Goal: Task Accomplishment & Management: Use online tool/utility

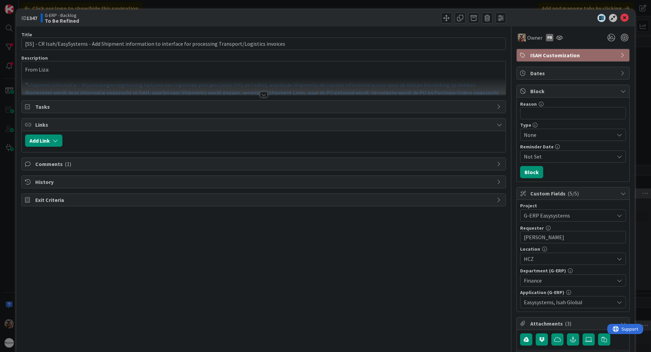
click at [8, 235] on div "ID 1347 G-ERP - Backlog To Be Refined Title 110 / 128 [SS] - CR Isah/EasySystem…" at bounding box center [325, 176] width 651 height 352
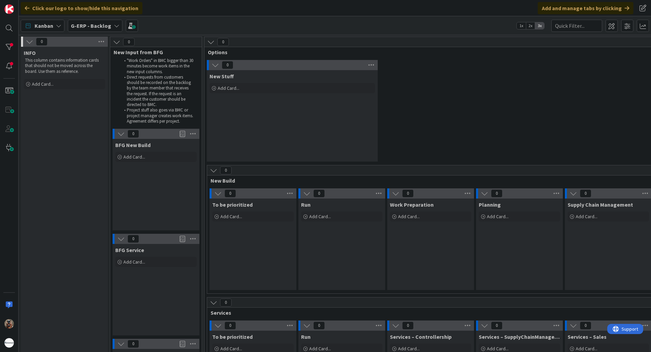
drag, startPoint x: 423, startPoint y: 126, endPoint x: 305, endPoint y: 105, distance: 119.2
click at [15, 64] on div at bounding box center [9, 66] width 14 height 14
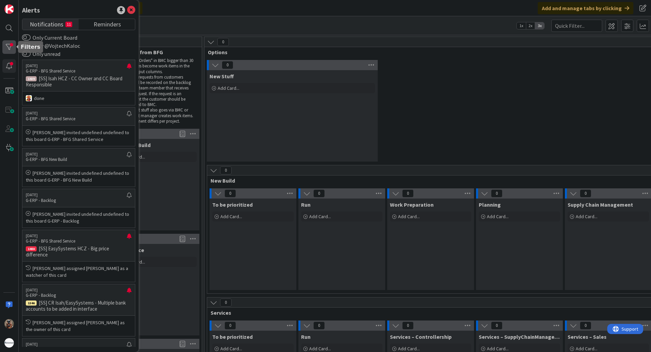
click at [11, 45] on div at bounding box center [9, 47] width 14 height 14
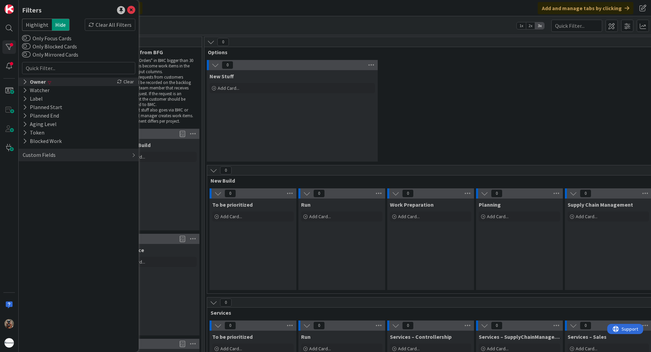
click at [28, 78] on div "Owner" at bounding box center [34, 82] width 24 height 8
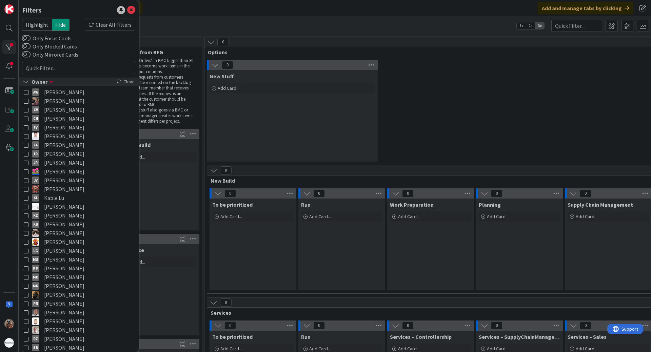
click at [28, 78] on div "Owner" at bounding box center [35, 82] width 26 height 8
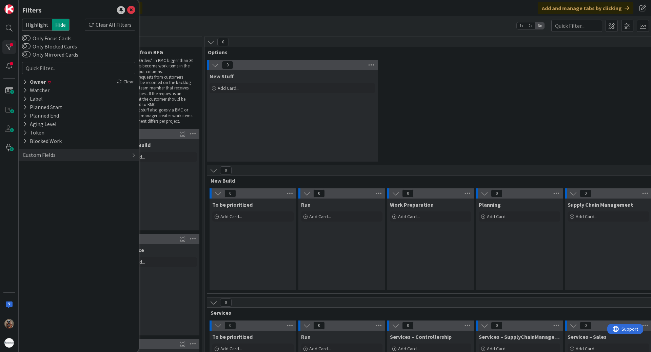
click at [329, 115] on div "New Stuff Add Card..." at bounding box center [292, 116] width 171 height 92
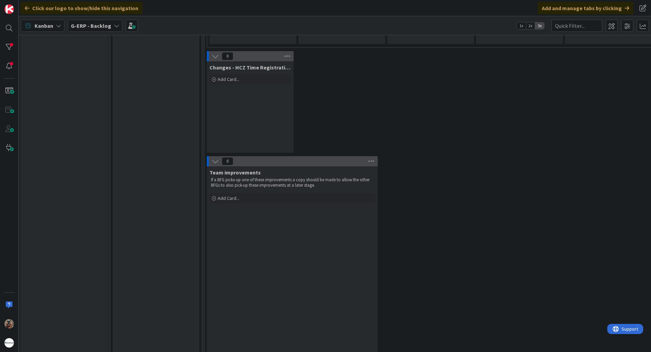
drag, startPoint x: 377, startPoint y: 104, endPoint x: 349, endPoint y: 185, distance: 86.0
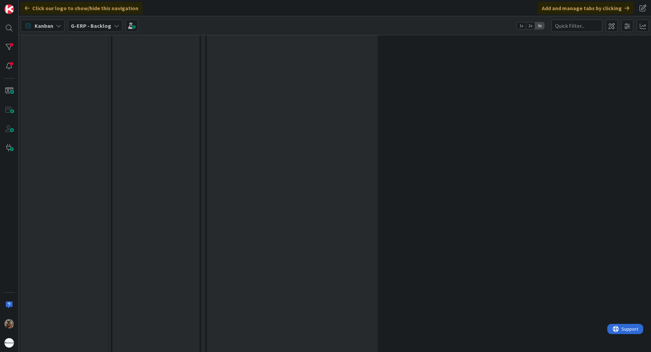
drag, startPoint x: 441, startPoint y: 145, endPoint x: 406, endPoint y: 240, distance: 101.9
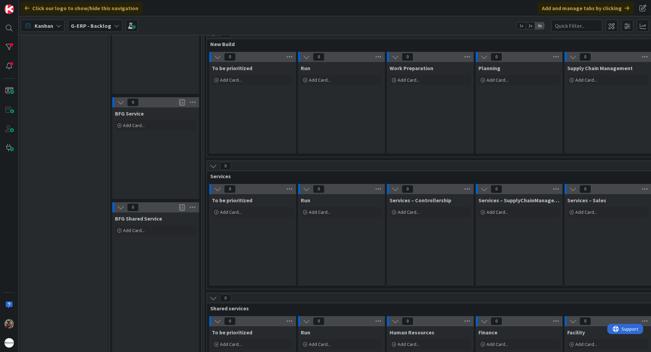
drag, startPoint x: 406, startPoint y: 242, endPoint x: 403, endPoint y: 132, distance: 110.2
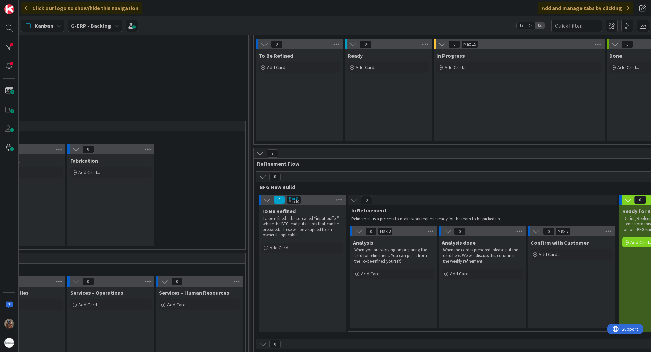
drag, startPoint x: 399, startPoint y: 185, endPoint x: 472, endPoint y: 173, distance: 74.1
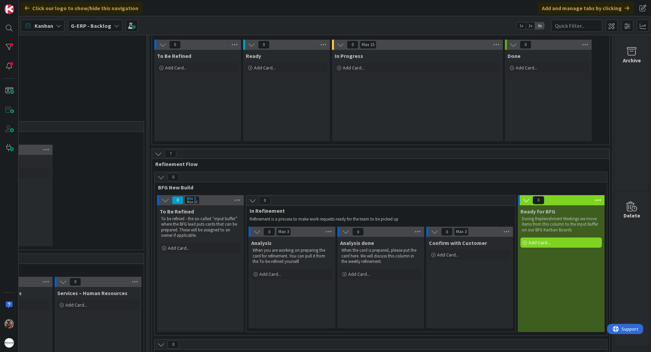
drag, startPoint x: 485, startPoint y: 174, endPoint x: 582, endPoint y: 176, distance: 96.3
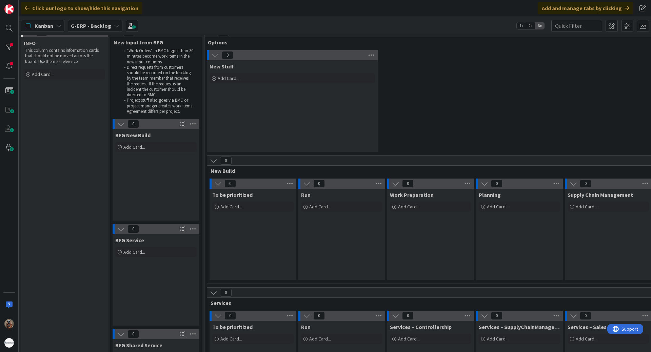
scroll to position [0, 0]
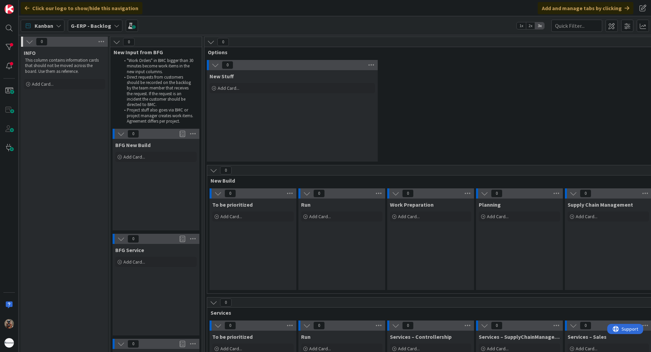
drag, startPoint x: 534, startPoint y: 165, endPoint x: 297, endPoint y: 105, distance: 244.8
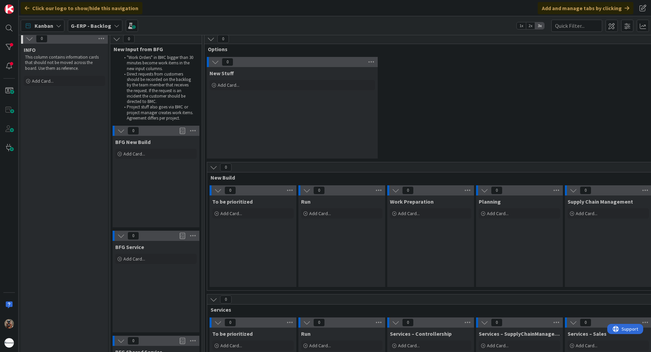
scroll to position [4, 0]
click at [88, 25] on b "G-ERP - Backlog" at bounding box center [91, 25] width 40 height 7
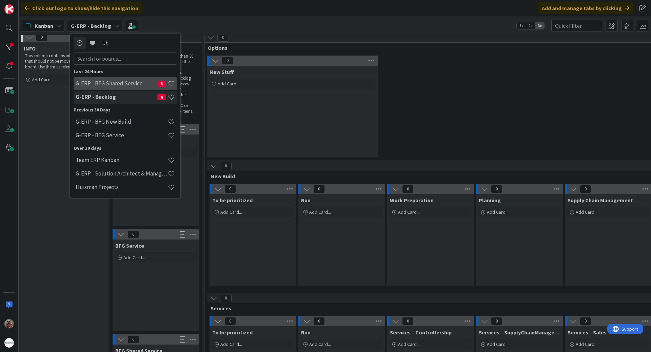
click at [120, 84] on h4 "G-ERP - BFG Shared Service" at bounding box center [117, 83] width 82 height 7
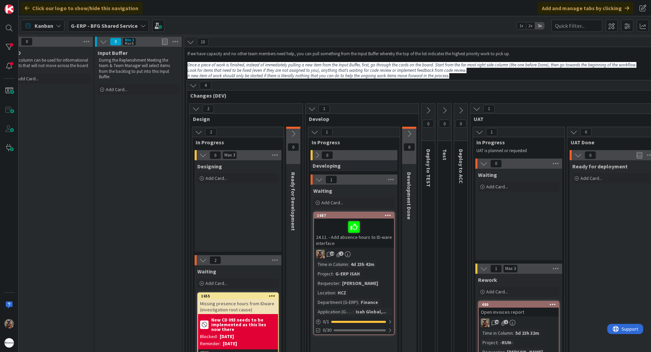
scroll to position [0, 36]
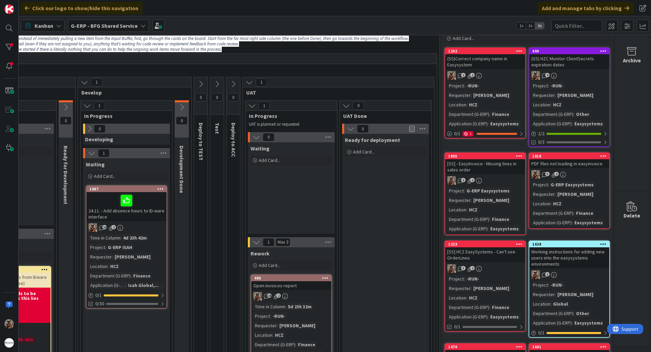
drag, startPoint x: 226, startPoint y: 213, endPoint x: 214, endPoint y: 221, distance: 14.5
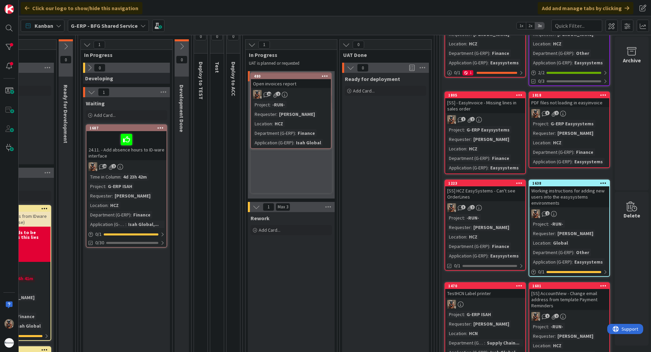
scroll to position [77, 245]
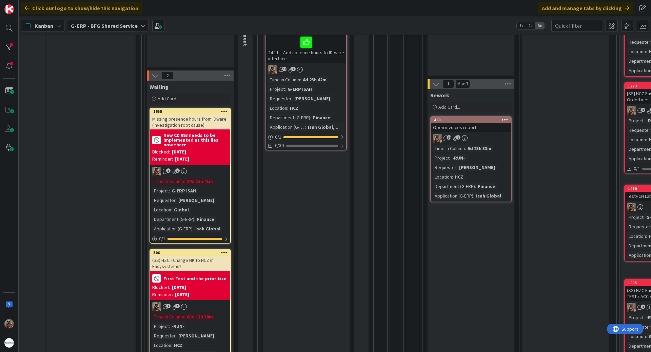
drag, startPoint x: 211, startPoint y: 184, endPoint x: 154, endPoint y: 196, distance: 57.9
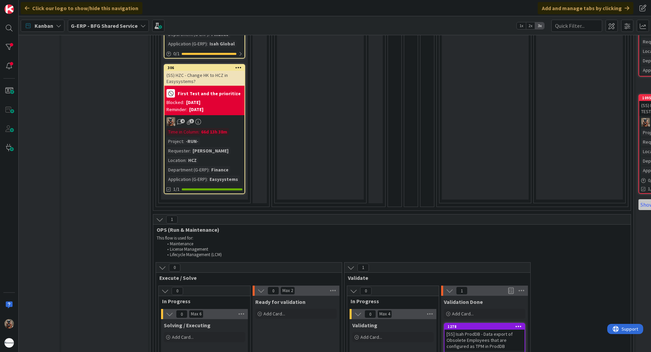
drag, startPoint x: 387, startPoint y: 221, endPoint x: 373, endPoint y: 280, distance: 60.0
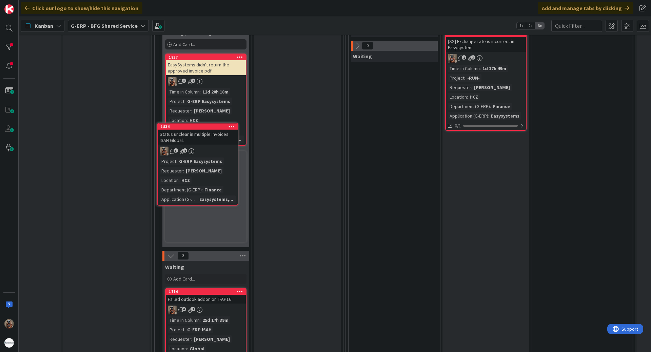
scroll to position [963, 47]
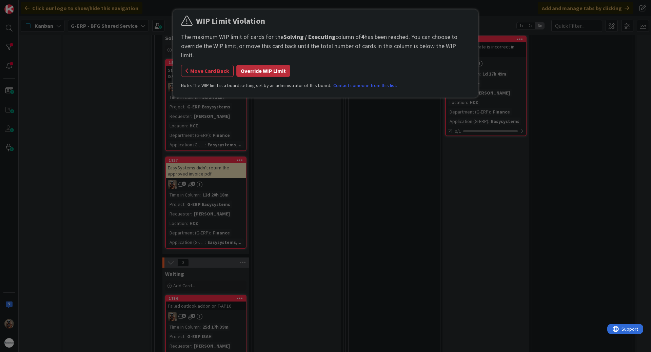
click at [271, 65] on button "Override WIP Limit" at bounding box center [263, 71] width 54 height 12
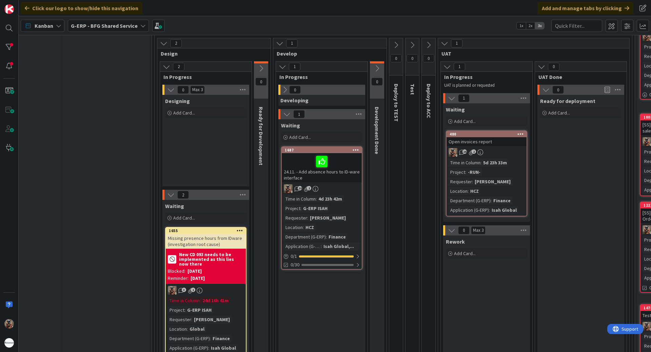
scroll to position [68, 47]
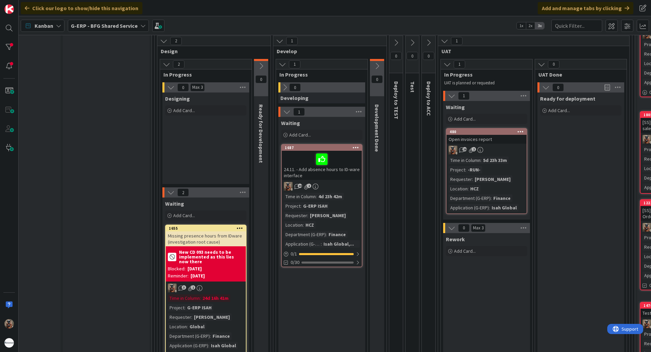
click at [346, 180] on div "1687 24.11. - Add absence hours to ID-ware interface 10 2 Time in Column : 4d 2…" at bounding box center [321, 205] width 81 height 123
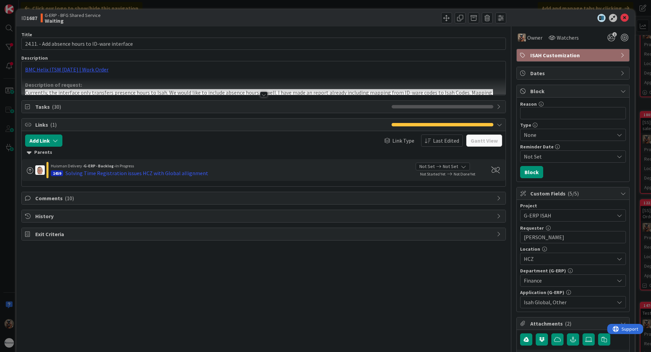
click at [92, 110] on span "Tasks ( 30 )" at bounding box center [211, 107] width 353 height 8
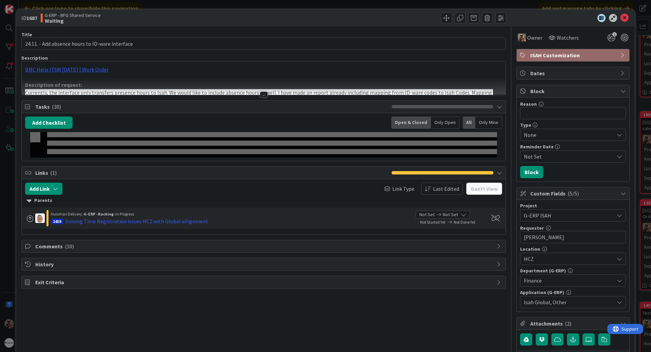
click at [92, 110] on span "Tasks ( 30 )" at bounding box center [211, 107] width 353 height 8
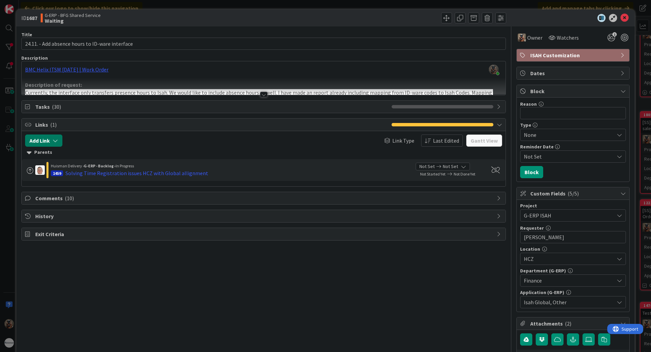
click at [52, 142] on button "Add Link" at bounding box center [43, 141] width 37 height 12
click at [62, 179] on span "Current Board" at bounding box center [70, 182] width 76 height 9
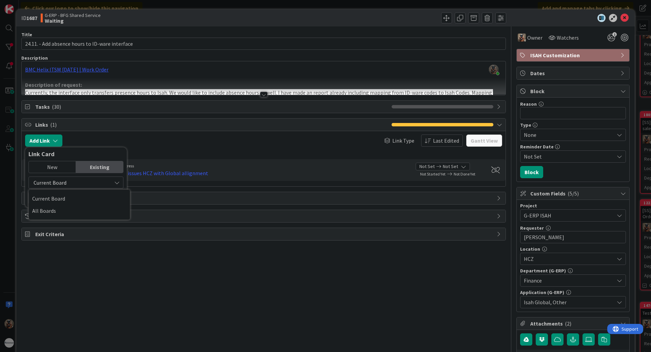
click at [64, 184] on span "Current Board" at bounding box center [50, 182] width 33 height 7
click at [68, 198] on input "text" at bounding box center [75, 198] width 95 height 12
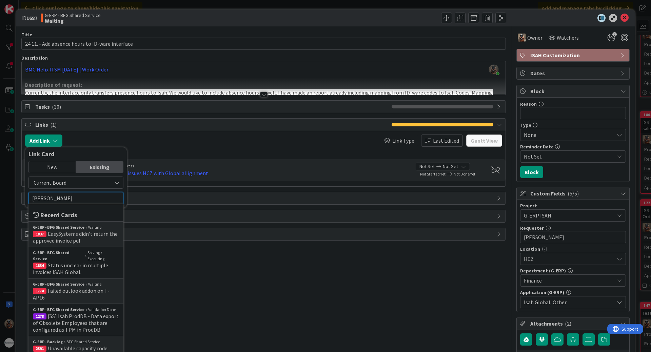
type input "Time"
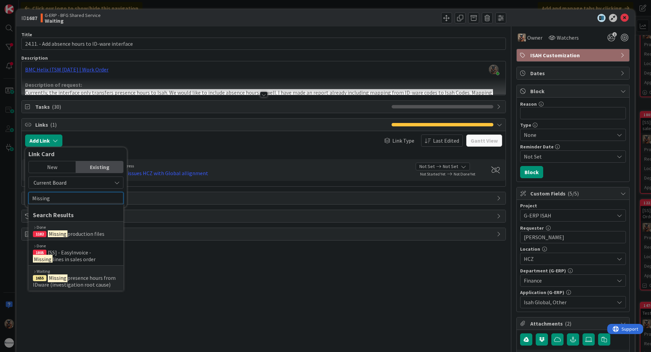
type input "Missing"
click at [180, 258] on div "Title 47 / 128 24.11. - Add absence hours to ID-ware interface Description Vojt…" at bounding box center [263, 262] width 484 height 472
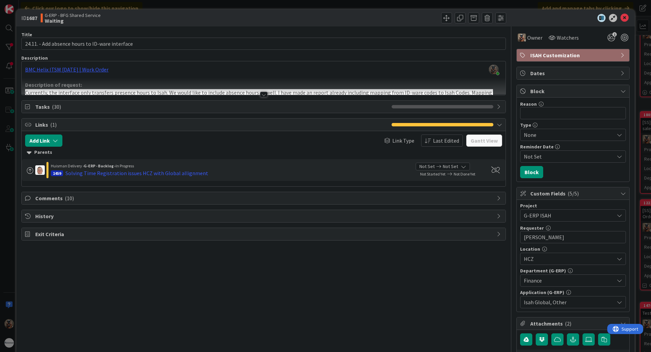
click at [55, 200] on span "Comments ( 10 )" at bounding box center [264, 198] width 458 height 8
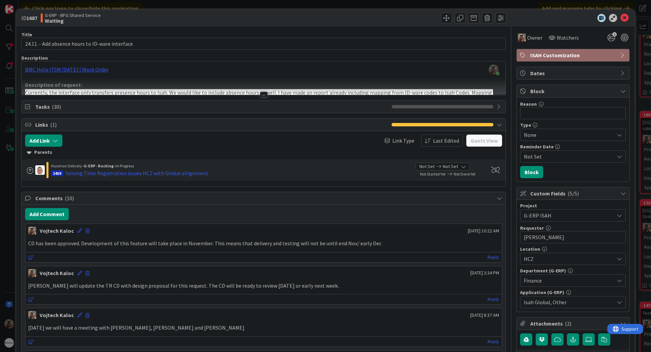
click at [145, 246] on p "CD has been approved. Development of this feature will take place in November. …" at bounding box center [263, 244] width 471 height 8
click at [189, 247] on div "CD has been approved. Development of this feature will take place in November. …" at bounding box center [263, 243] width 476 height 13
click at [257, 251] on div "Vojtech Kaloc October 08 2025 10:22 AM CD has been approved. Development of thi…" at bounding box center [263, 243] width 477 height 39
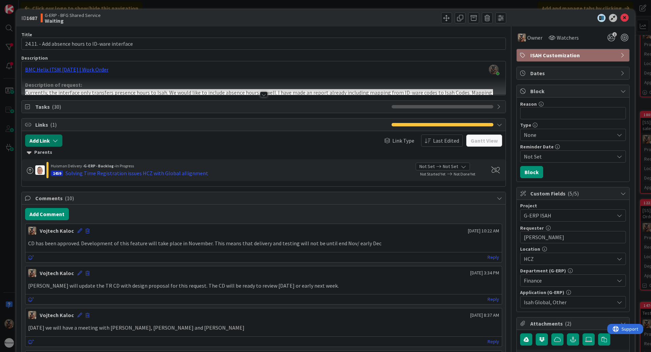
click at [46, 143] on button "Add Link" at bounding box center [43, 141] width 37 height 12
click at [65, 180] on span "Current Board" at bounding box center [50, 182] width 33 height 7
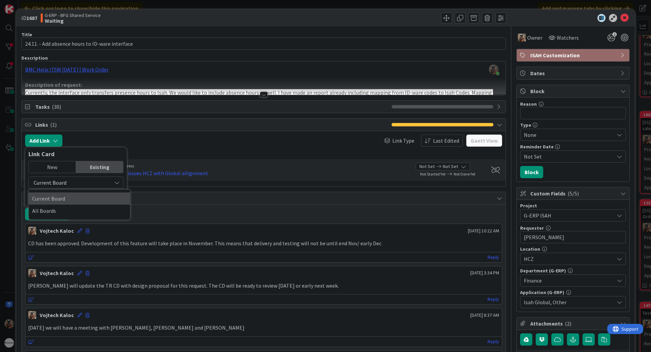
click at [66, 201] on span "Current Board" at bounding box center [79, 199] width 94 height 10
click at [70, 203] on input "Missing" at bounding box center [75, 198] width 95 height 12
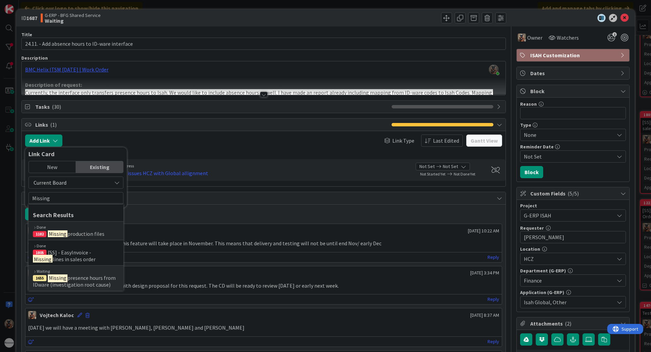
click at [114, 277] on span "presence hours from IDware (investigation root cause)" at bounding box center [74, 282] width 83 height 14
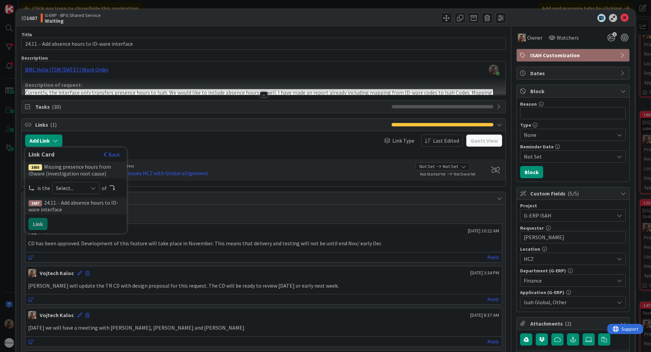
click at [91, 188] on icon at bounding box center [93, 187] width 5 height 5
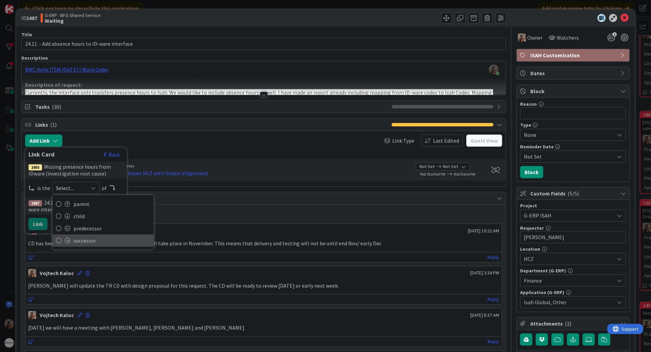
click at [92, 239] on span "successor" at bounding box center [112, 241] width 77 height 10
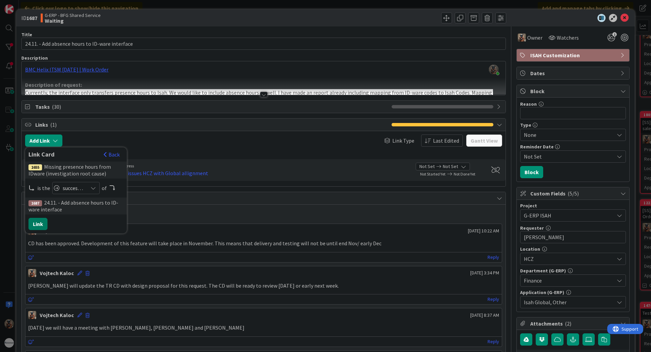
click at [44, 225] on button "Link" at bounding box center [37, 224] width 19 height 12
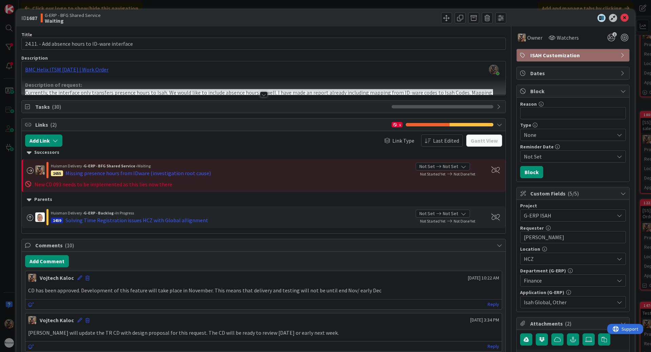
click at [214, 147] on div "Successors Huisman Delivery › G-ERP - BFG Shared Service › Waiting 1655 Missing…" at bounding box center [264, 187] width 484 height 81
click at [8, 163] on div "ID 1687 G-ERP - BFG Shared Service Waiting Title 47 / 128 24.11. - Add absence …" at bounding box center [325, 176] width 651 height 352
click at [620, 20] on icon at bounding box center [624, 18] width 8 height 8
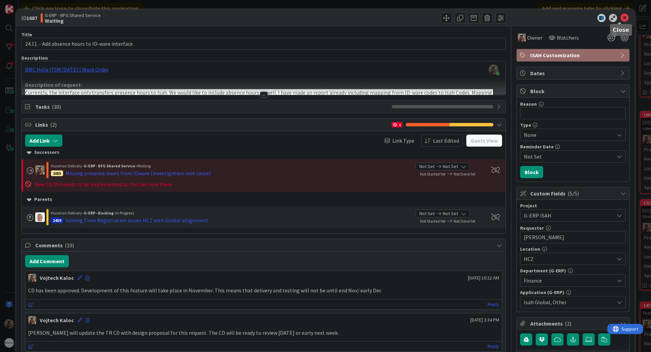
click at [620, 20] on icon at bounding box center [624, 18] width 8 height 8
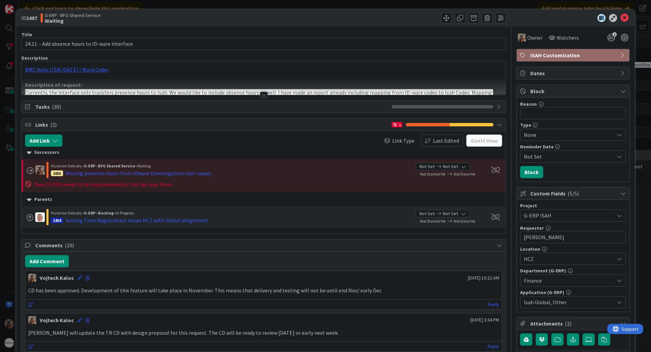
click at [641, 68] on div "ID 1687 G-ERP - BFG Shared Service Waiting Title 47 / 128 24.11. - Add absence …" at bounding box center [325, 176] width 651 height 352
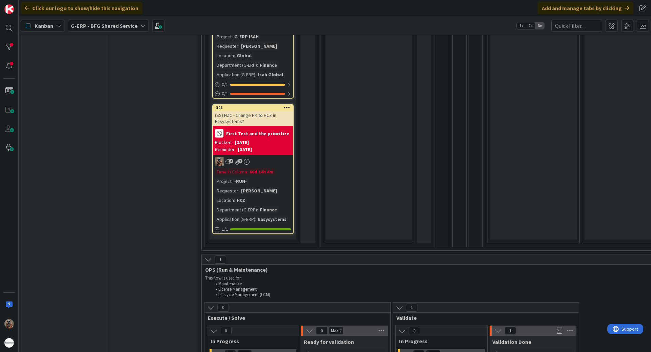
scroll to position [542, 0]
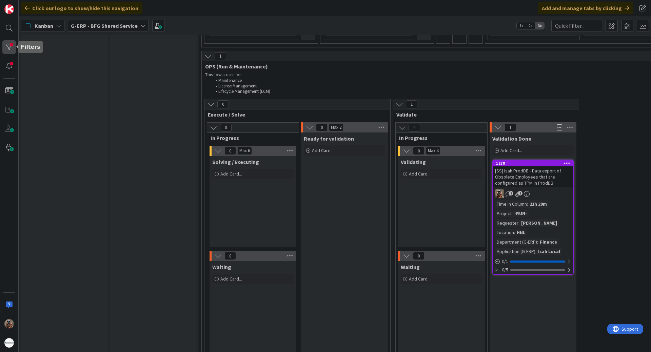
click at [12, 45] on div at bounding box center [9, 47] width 14 height 14
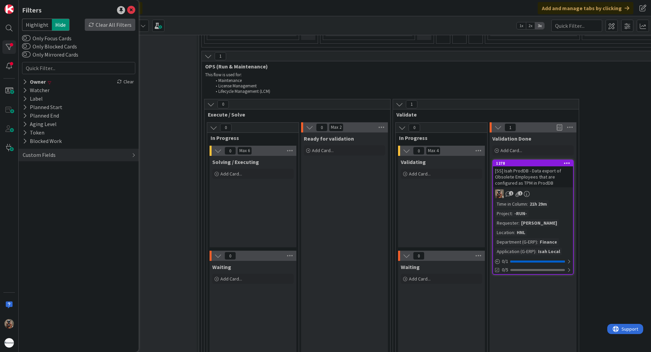
click at [103, 22] on div "Clear All Filters" at bounding box center [110, 25] width 51 height 12
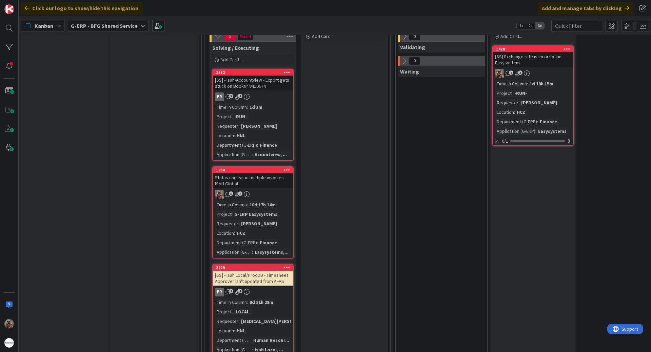
scroll to position [1525, 0]
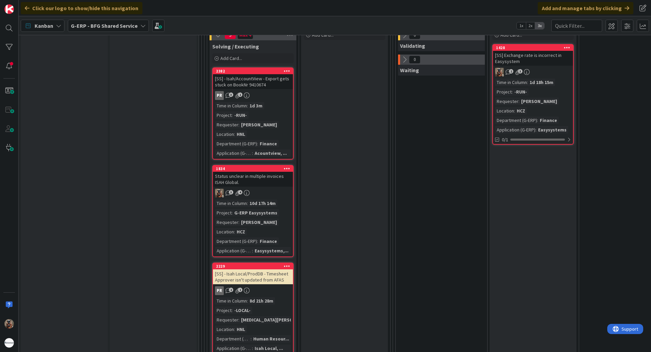
click at [548, 109] on div "Time in Column : 1d 18h 15m Project : -RUN- Requester : Silvie Bajerkova Locati…" at bounding box center [533, 106] width 76 height 55
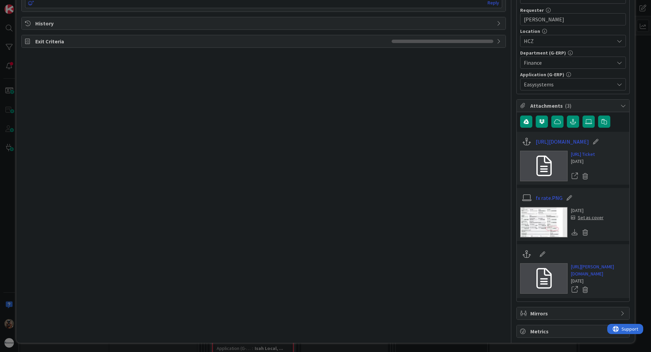
scroll to position [271, 0]
click at [583, 277] on link "https://huisman-smartit.onbmc.com/smartit/app/#/incident/AGGF4KX6HRENQATAHQKGTA…" at bounding box center [598, 270] width 55 height 14
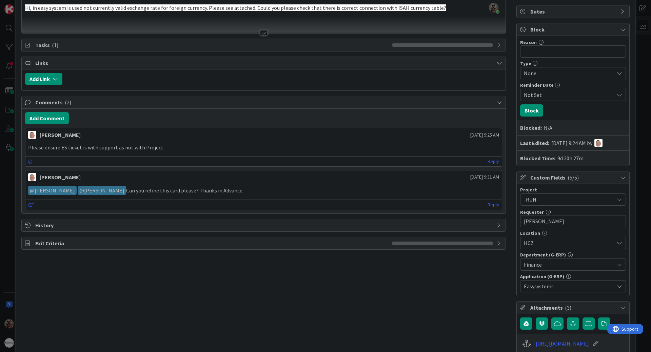
scroll to position [0, 0]
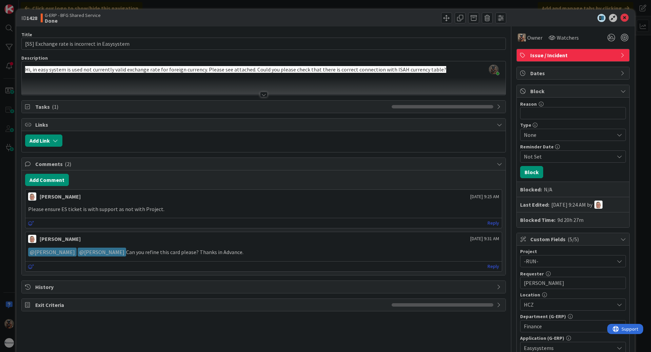
click at [8, 122] on div "ID 1428 G-ERP - BFG Shared Service Done Title 45 / 128 [SS] Exchange rate is in…" at bounding box center [325, 176] width 651 height 352
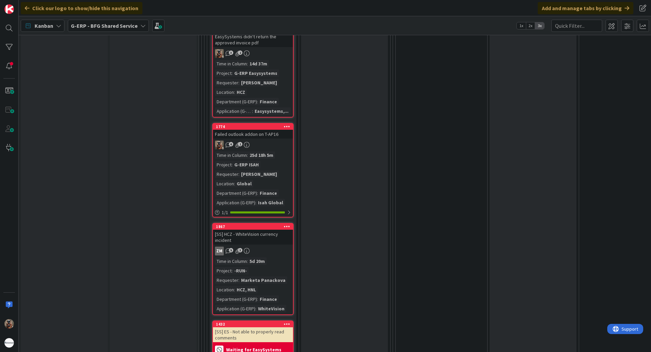
scroll to position [1898, 0]
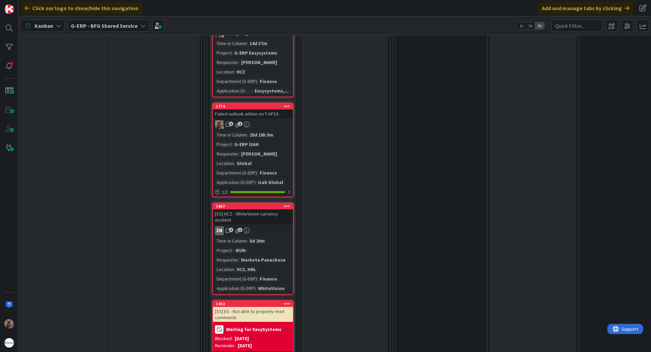
click at [277, 150] on div "Time in Column : 25d 18h 5m Project : G-ERP ISAH Requester : Hanno de Wilde Loc…" at bounding box center [253, 158] width 76 height 55
